Goal: Information Seeking & Learning: Learn about a topic

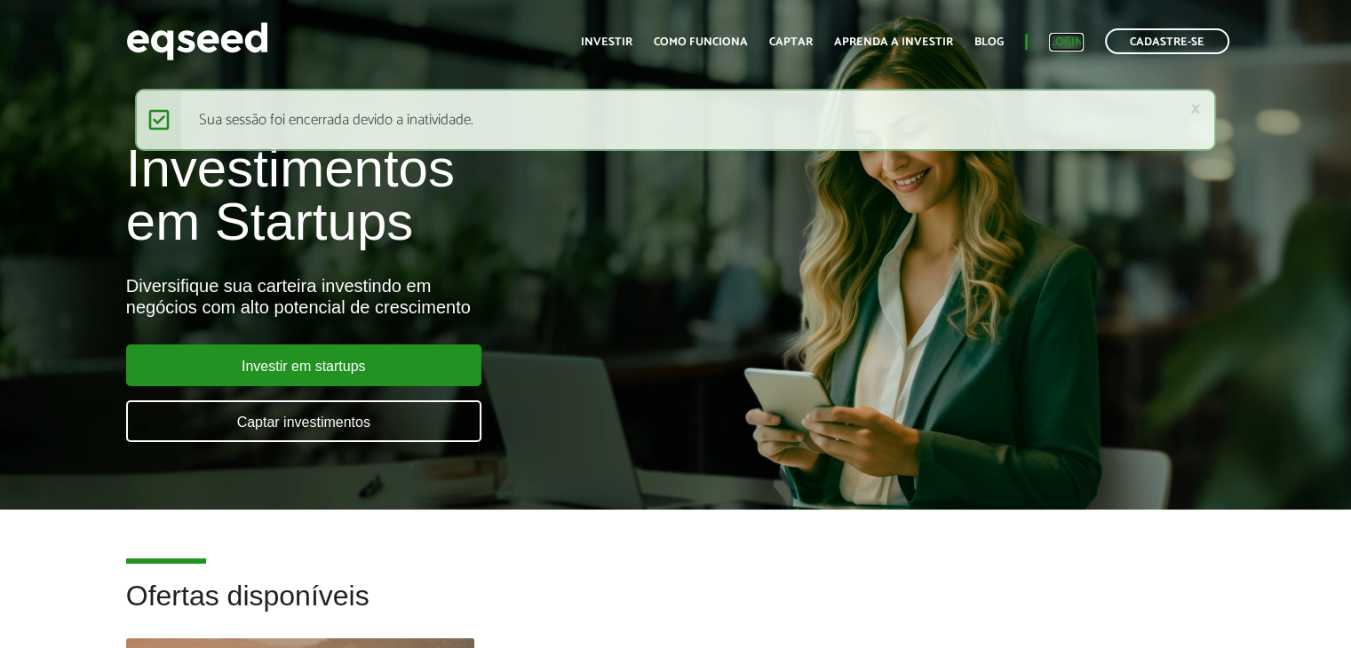
click at [1054, 40] on link "Login" at bounding box center [1066, 42] width 35 height 12
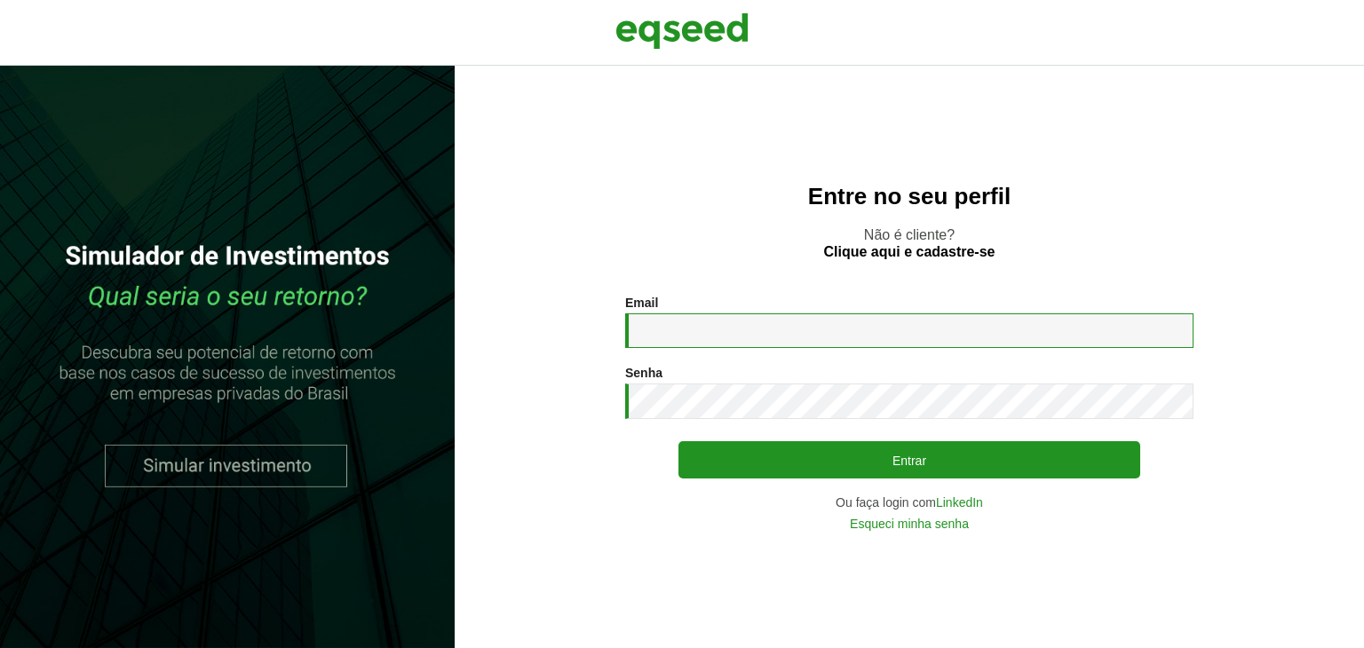
click at [657, 331] on input "Email *" at bounding box center [909, 330] width 568 height 35
type input "**********"
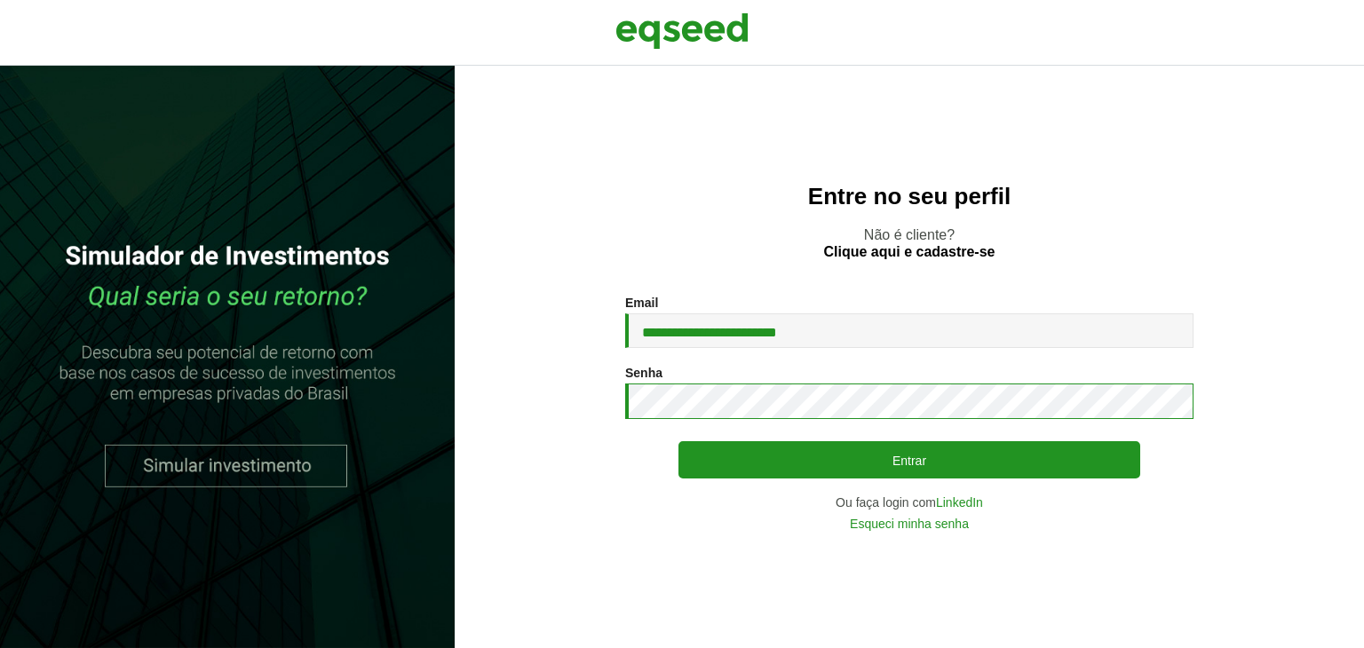
click at [678, 441] on button "Entrar" at bounding box center [909, 459] width 462 height 37
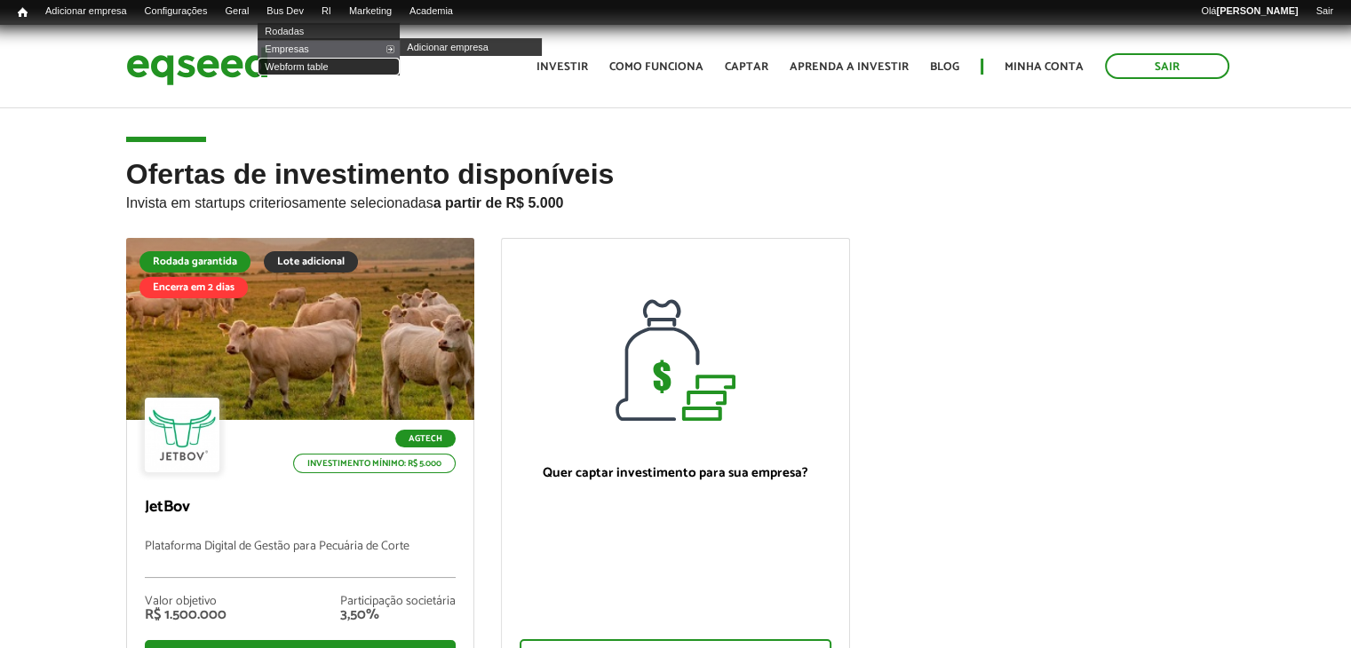
click at [315, 65] on link "Webform table" at bounding box center [329, 67] width 142 height 18
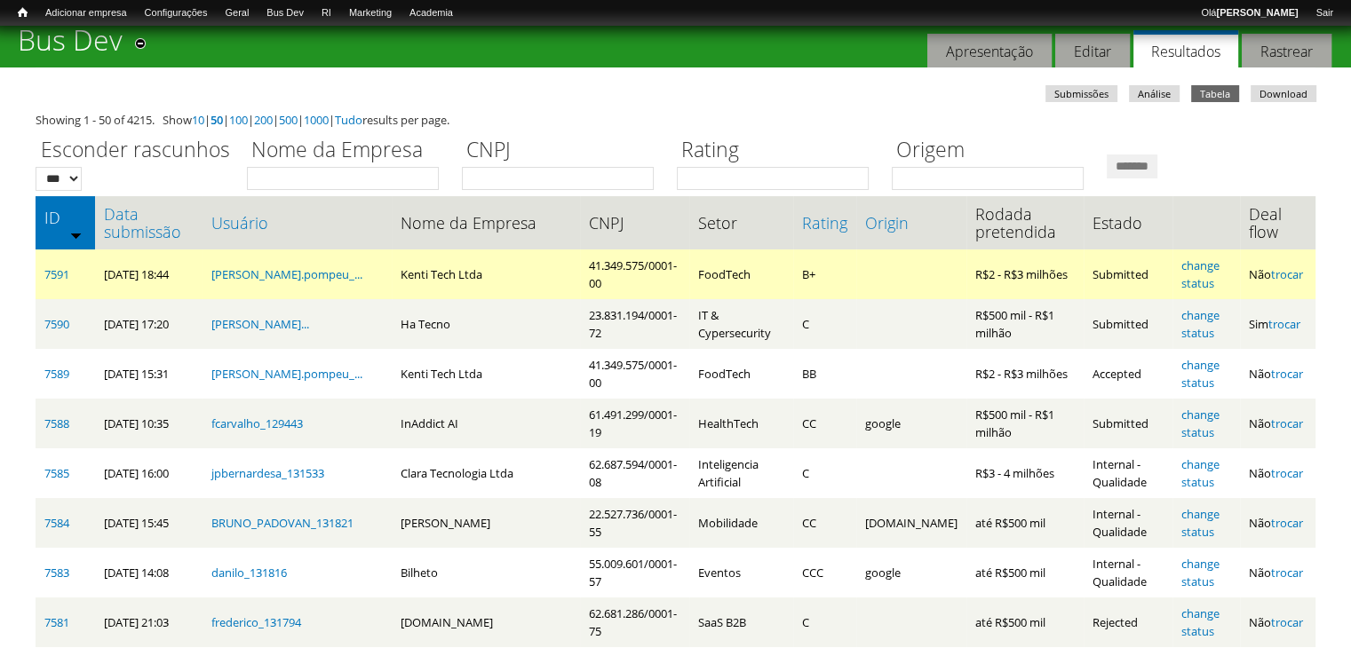
scroll to position [89, 0]
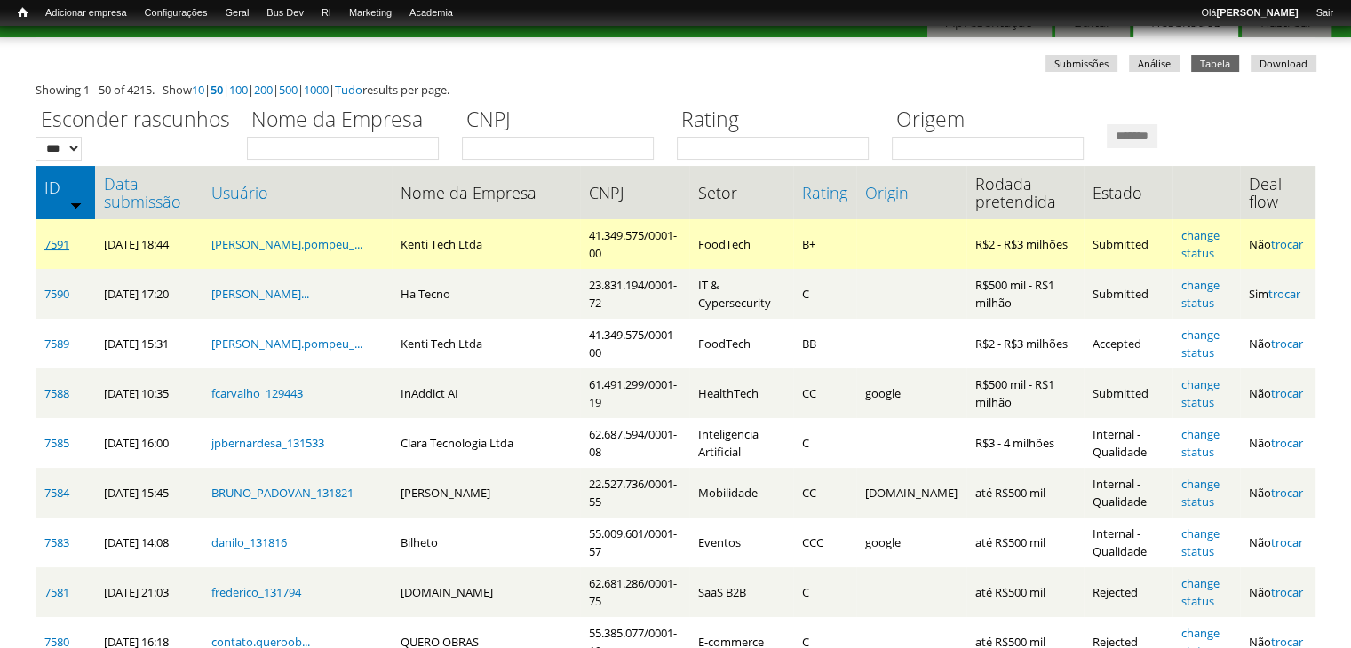
click at [46, 242] on link "7591" at bounding box center [56, 244] width 25 height 16
click at [64, 244] on link "7591" at bounding box center [56, 244] width 25 height 16
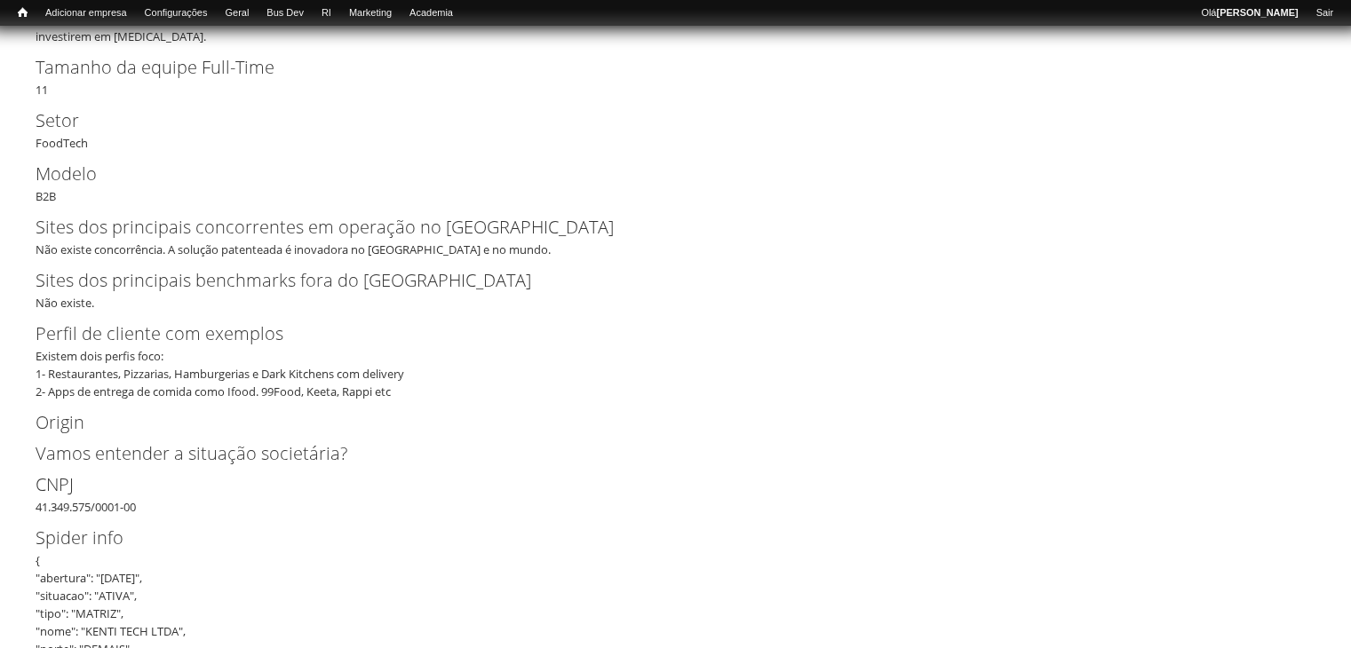
scroll to position [820, 0]
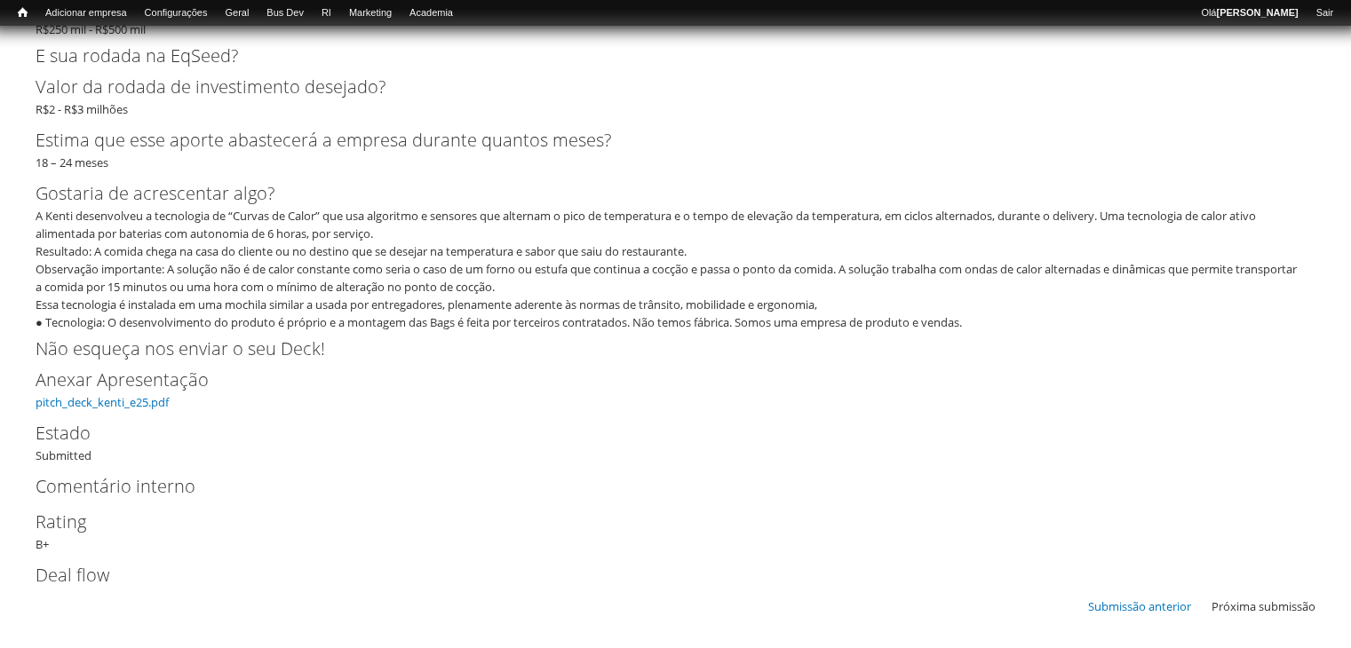
scroll to position [4106, 0]
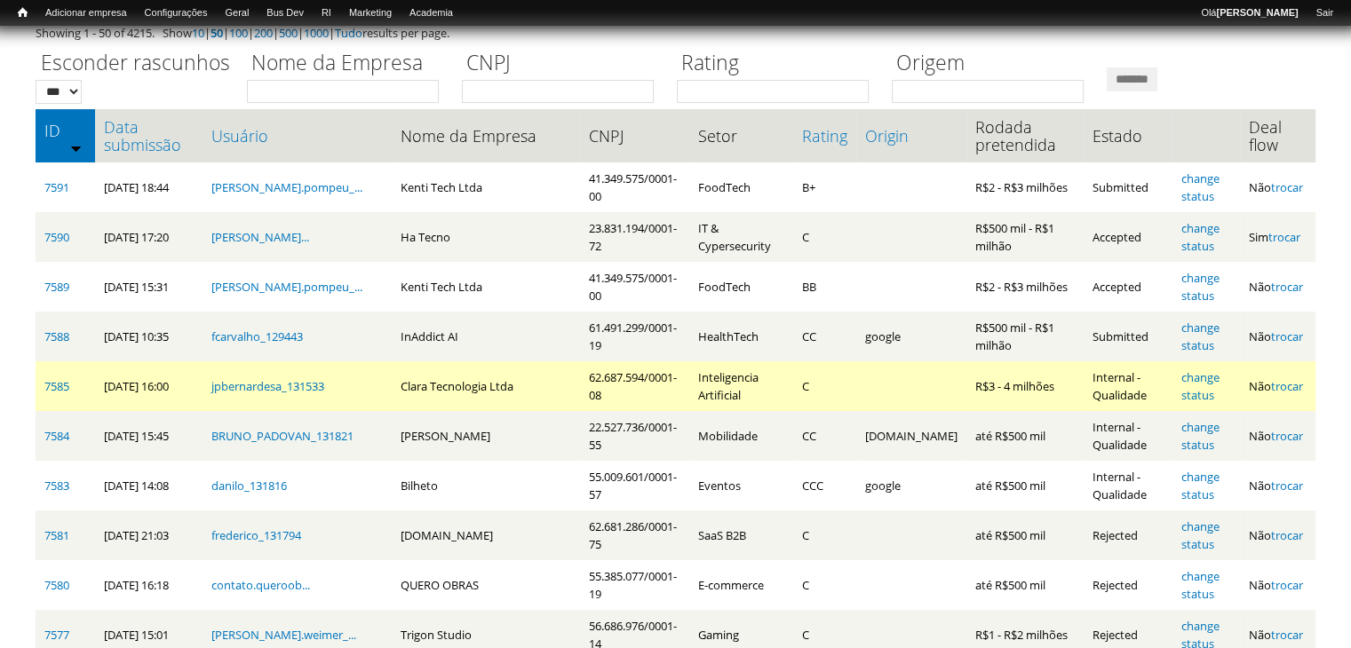
scroll to position [178, 0]
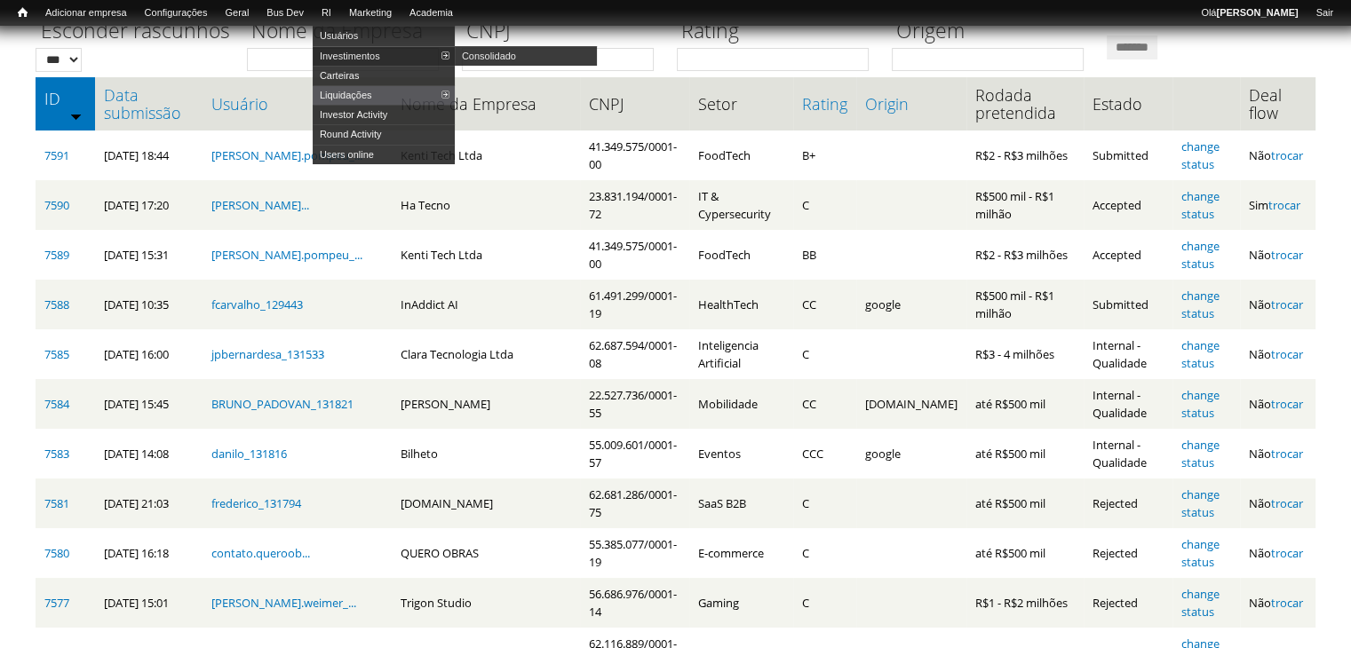
click at [360, 58] on link "Investimentos" at bounding box center [384, 56] width 142 height 20
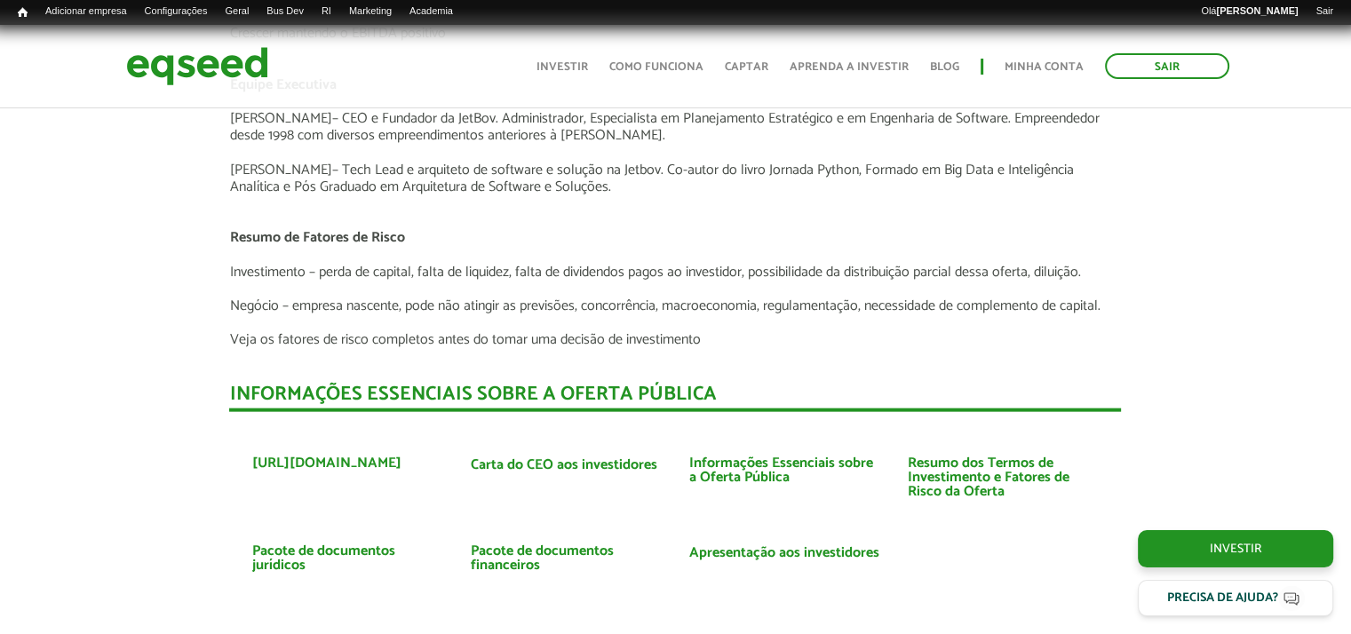
scroll to position [4174, 0]
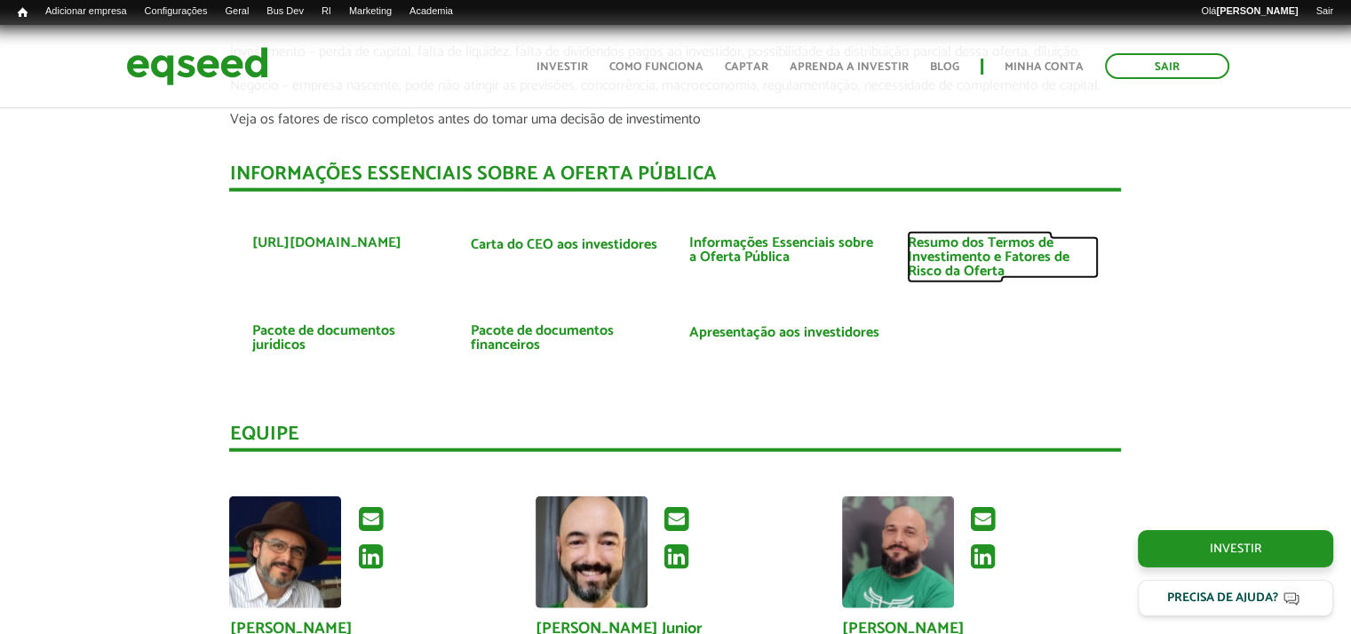
click at [933, 266] on link "Resumo dos Termos de Investimento e Fatores de Risco da Oferta" at bounding box center [1003, 257] width 192 height 43
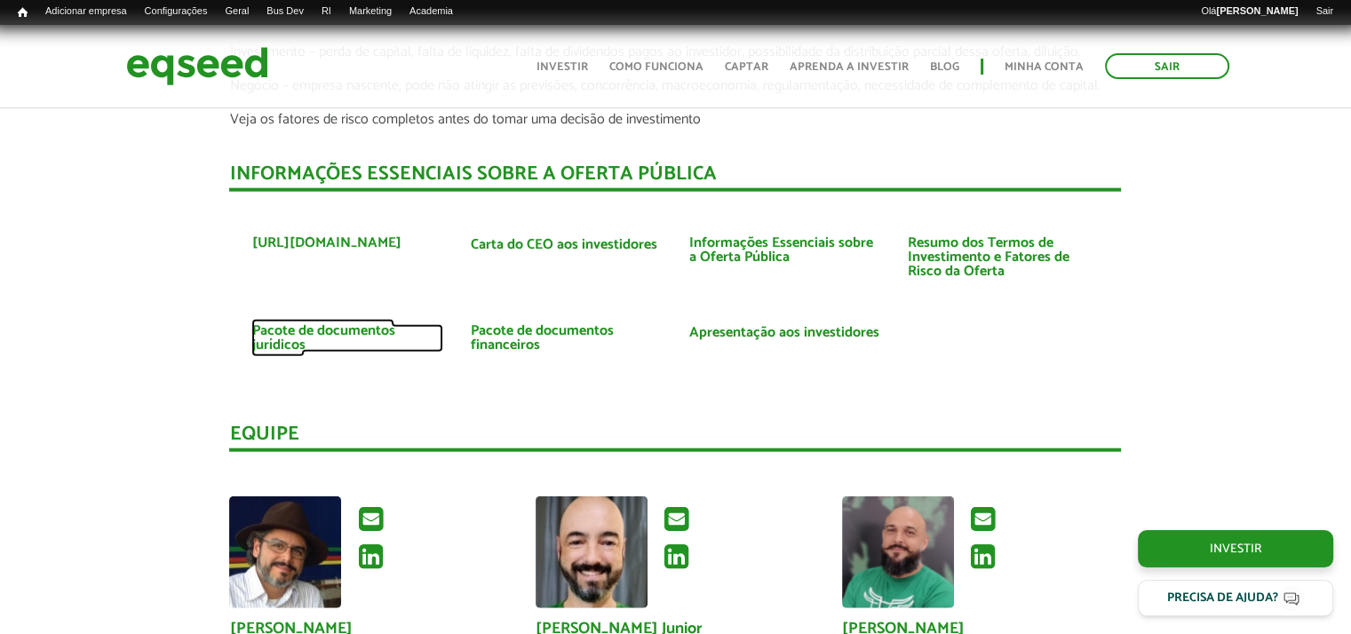
click at [275, 330] on link "Pacote de documentos jurídicos" at bounding box center [347, 338] width 192 height 28
